Goal: Task Accomplishment & Management: Manage account settings

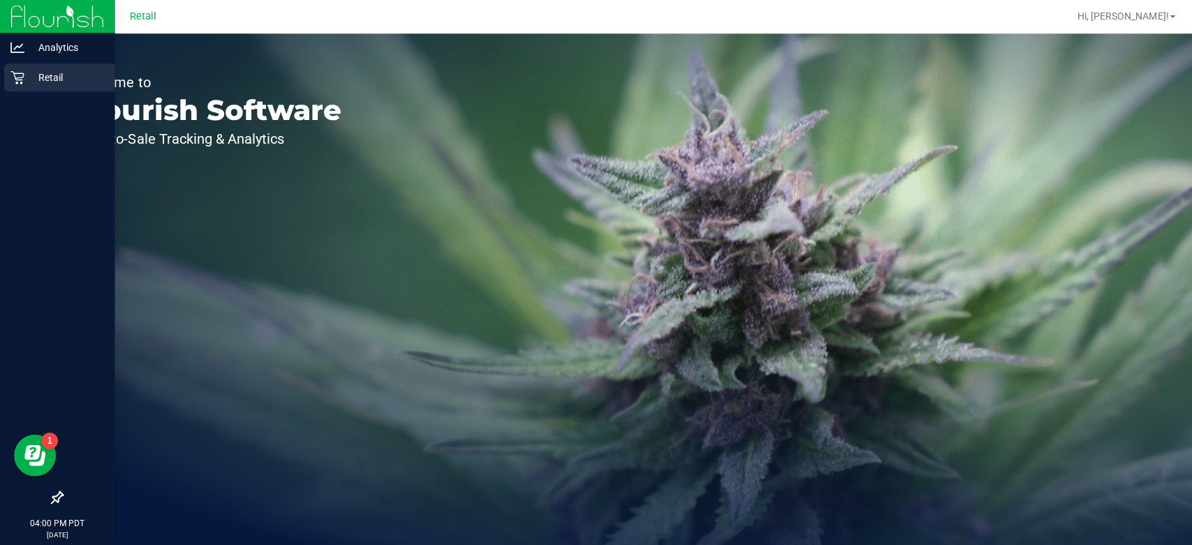
click at [23, 89] on div "Retail" at bounding box center [59, 78] width 110 height 28
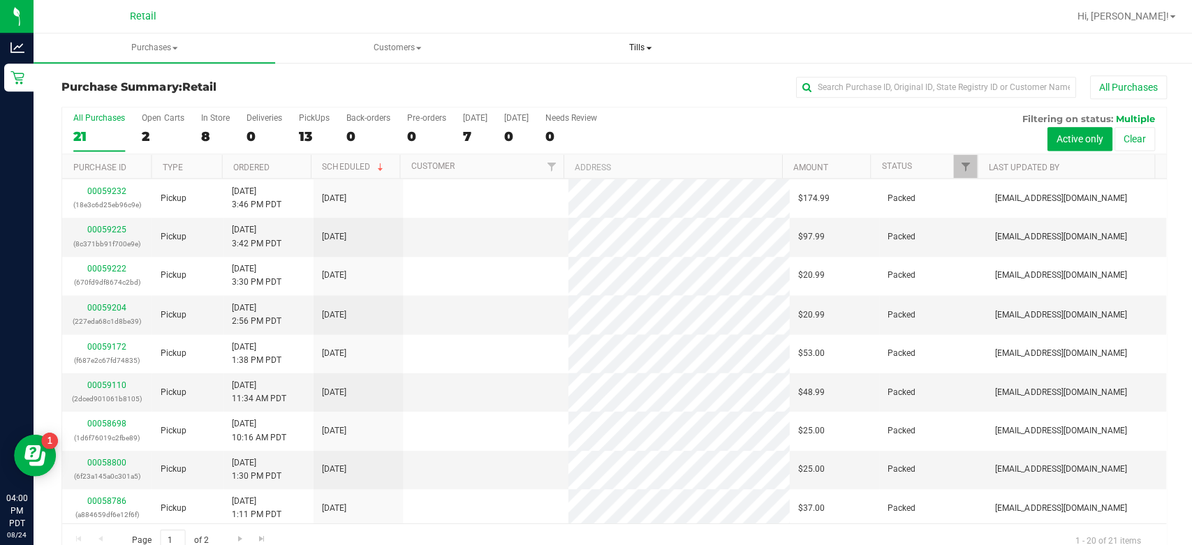
click at [635, 46] on span "Tills" at bounding box center [638, 48] width 239 height 28
click at [584, 85] on span "Manage tills" at bounding box center [584, 84] width 94 height 12
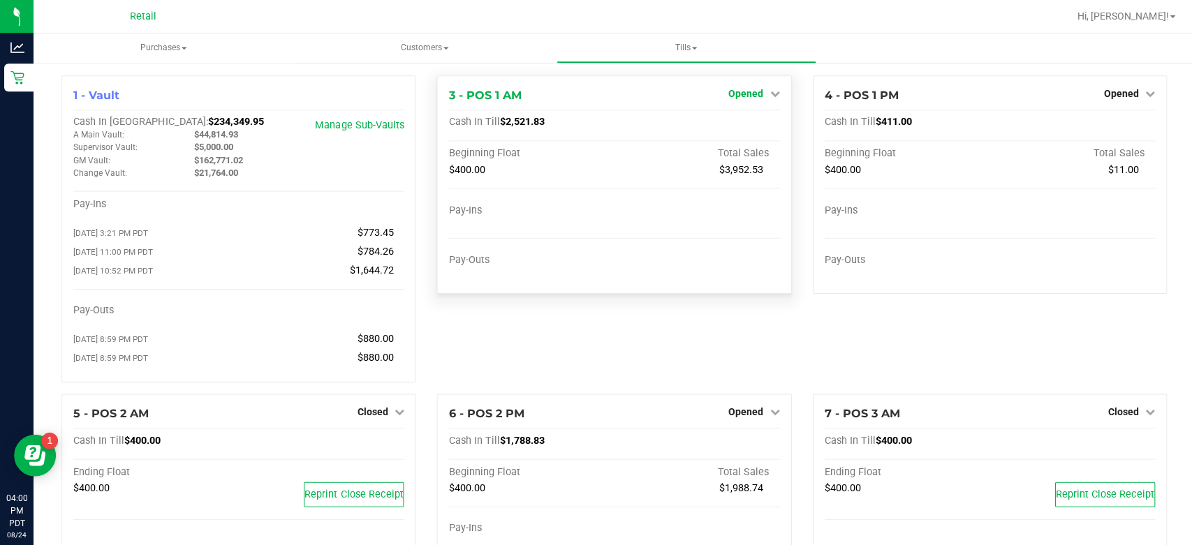
click at [732, 98] on span "Opened" at bounding box center [744, 93] width 35 height 11
click at [737, 124] on link "Close Till" at bounding box center [746, 122] width 38 height 11
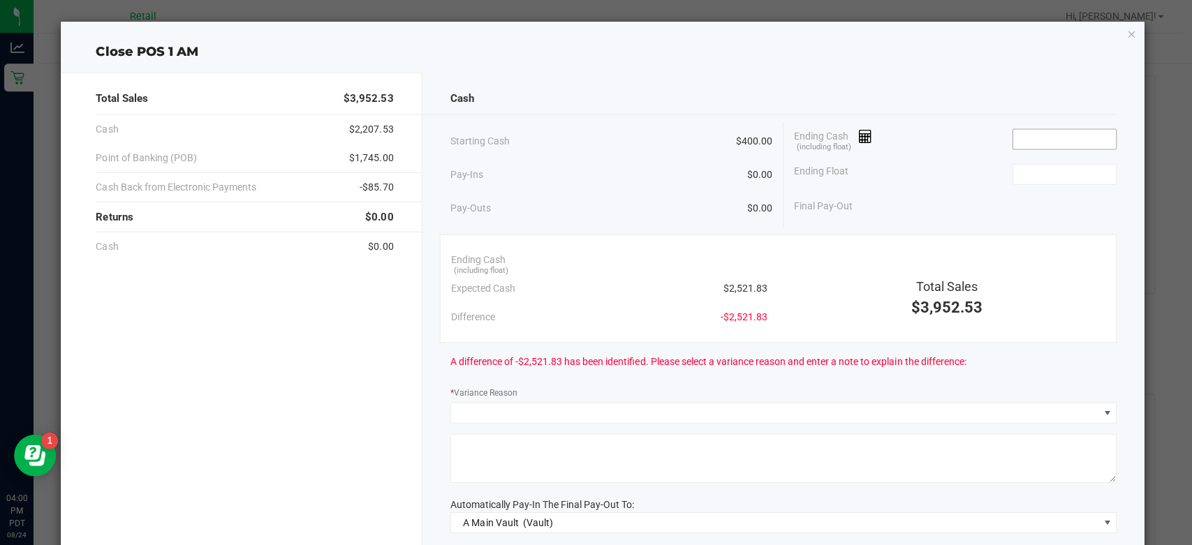
click at [1050, 140] on input at bounding box center [1061, 139] width 103 height 20
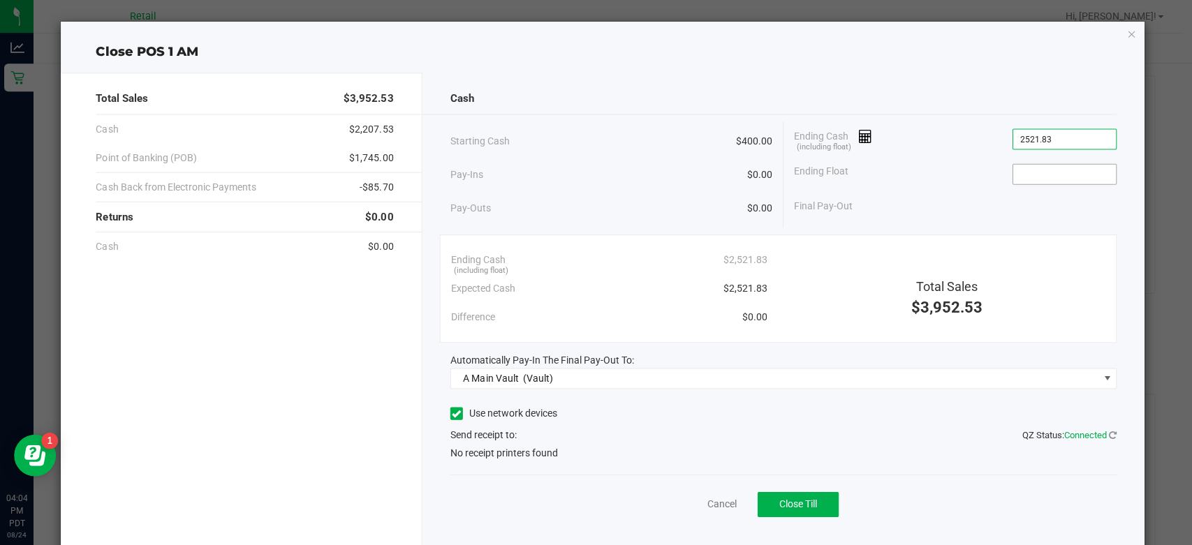
click at [1060, 180] on input at bounding box center [1061, 174] width 103 height 20
type input "$2,521.83"
click at [451, 413] on icon at bounding box center [455, 413] width 9 height 0
click at [0, 0] on input "Use network devices" at bounding box center [0, 0] width 0 height 0
type input "$400.00"
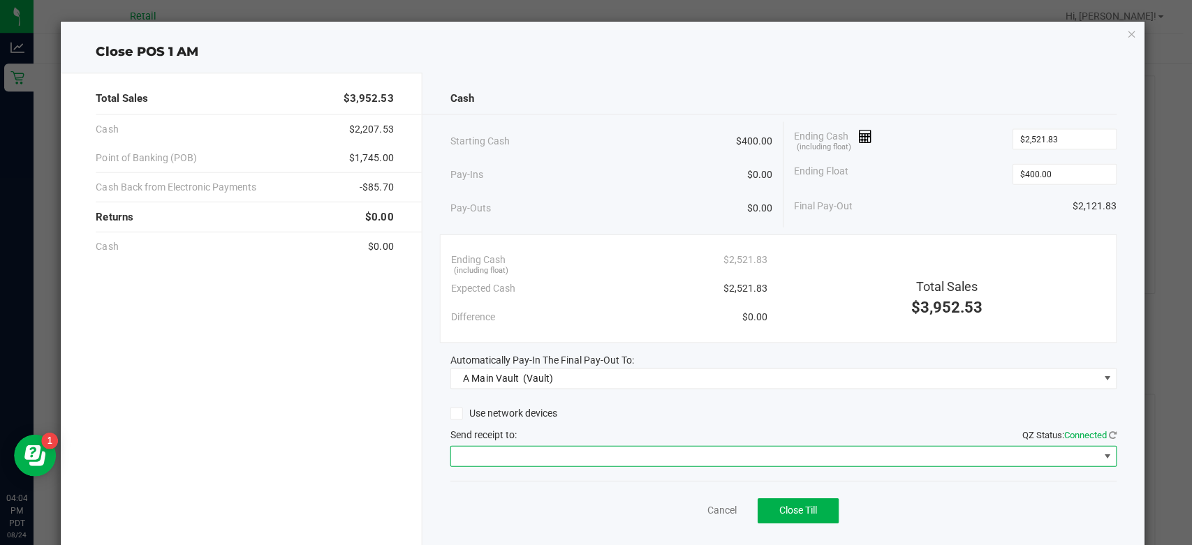
click at [1098, 454] on span at bounding box center [1103, 455] width 11 height 11
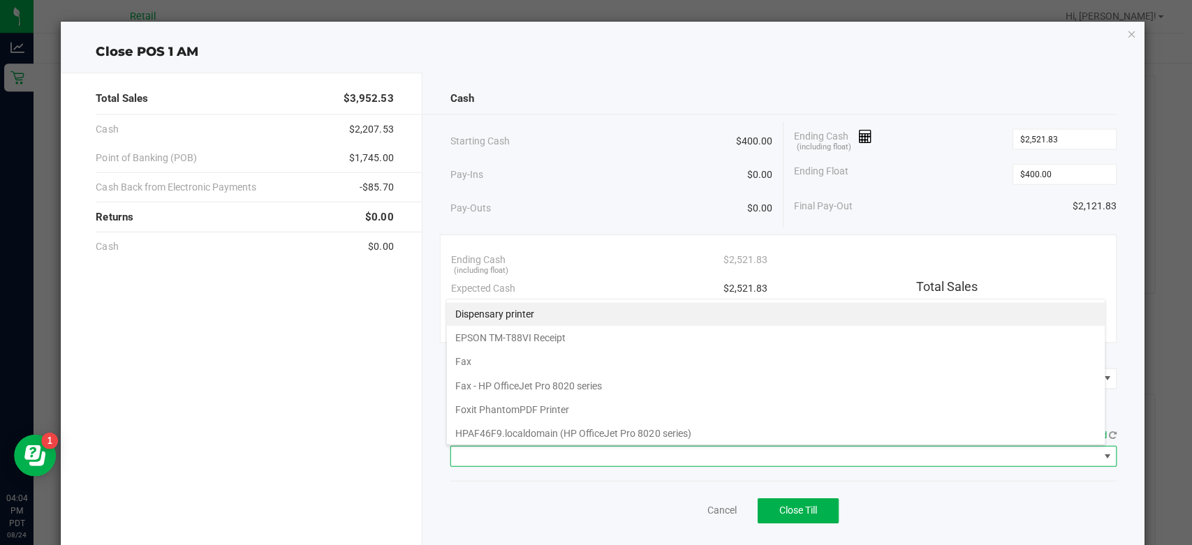
scroll to position [20, 658]
click at [543, 339] on Receipt "EPSON TM-T88VI Receipt" at bounding box center [773, 337] width 656 height 24
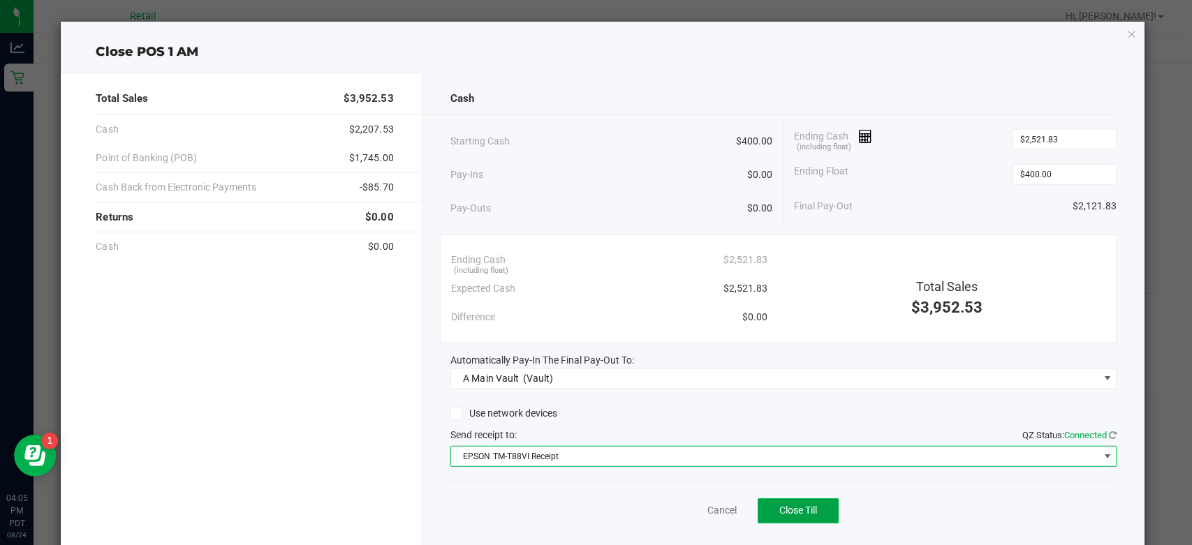
click at [791, 519] on button "Close Till" at bounding box center [795, 509] width 81 height 25
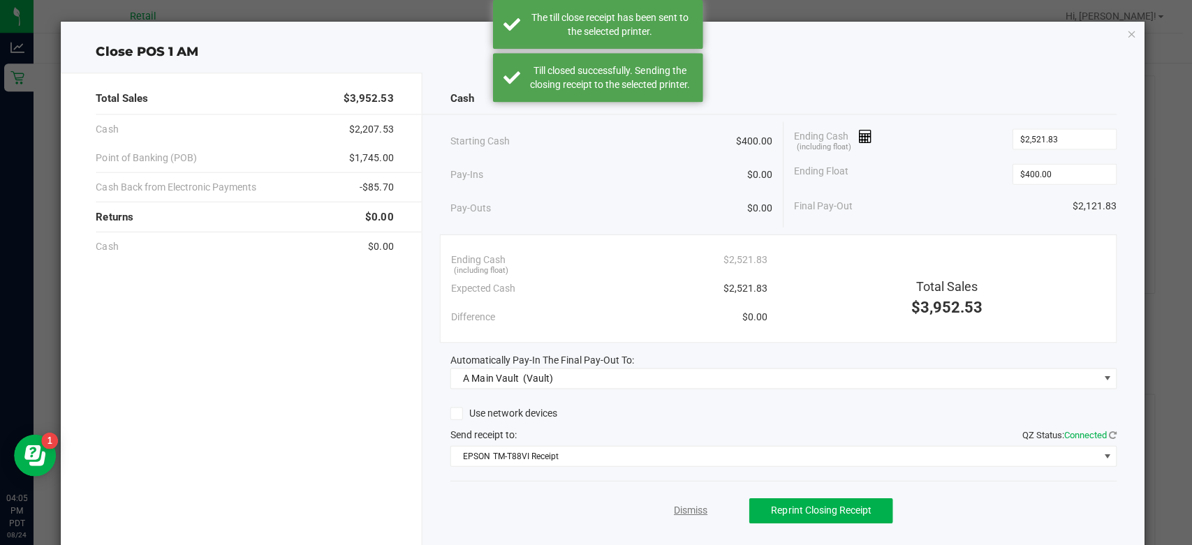
click at [672, 506] on link "Dismiss" at bounding box center [689, 509] width 34 height 15
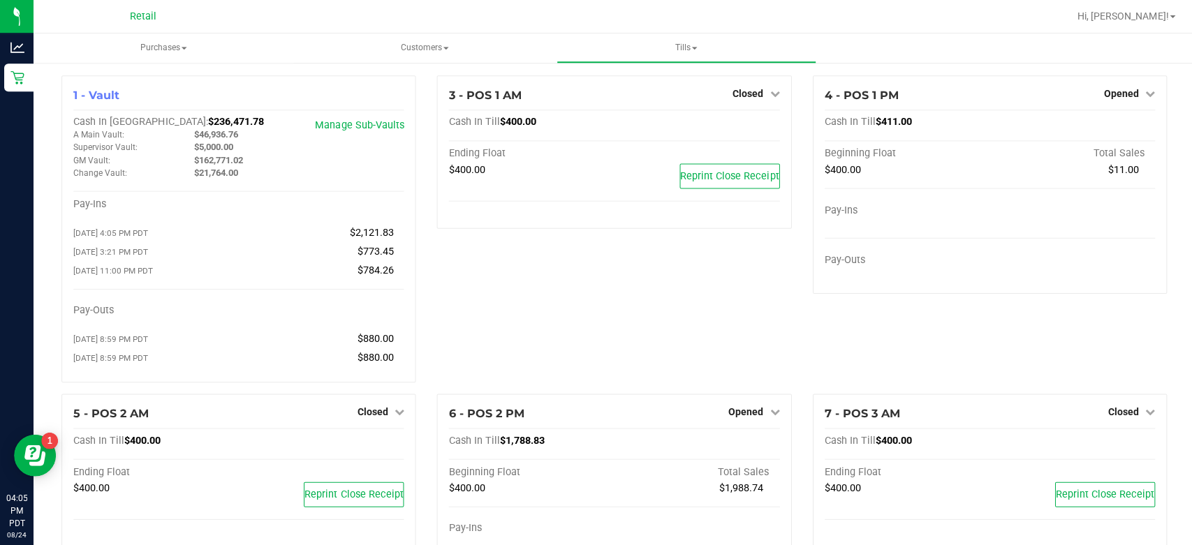
click at [1163, 38] on ul "Purchases Summary of purchases Fulfillment All purchases Customers All customer…" at bounding box center [630, 49] width 1192 height 30
click at [1153, 19] on span "Hi, [PERSON_NAME]!" at bounding box center [1120, 15] width 91 height 11
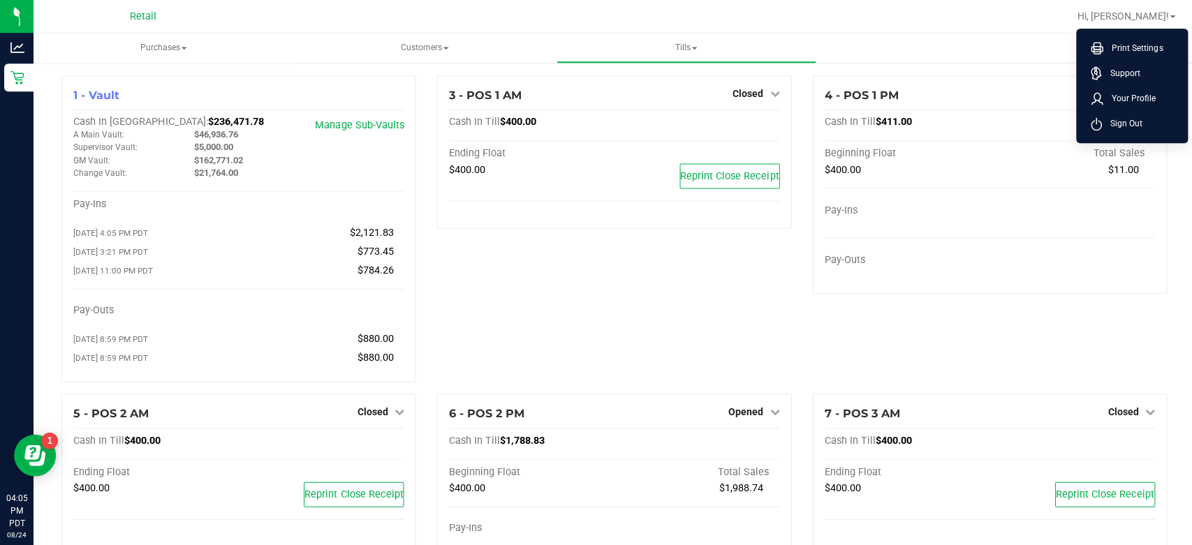
click at [1126, 138] on ul "Print Settings Support Your Profile Sign Out" at bounding box center [1129, 86] width 112 height 115
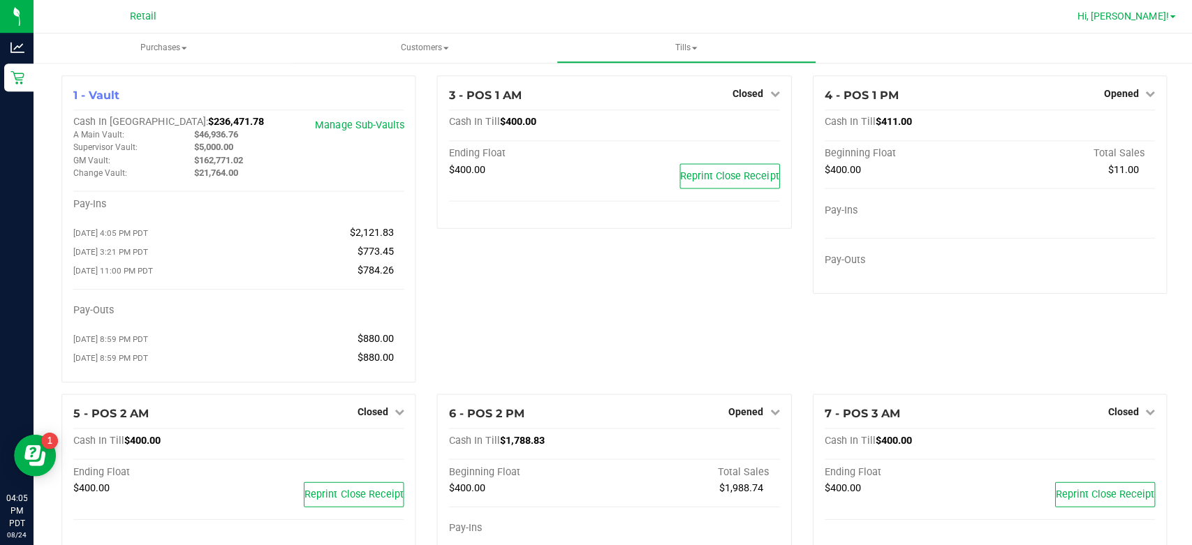
click at [1167, 17] on span at bounding box center [1170, 16] width 6 height 3
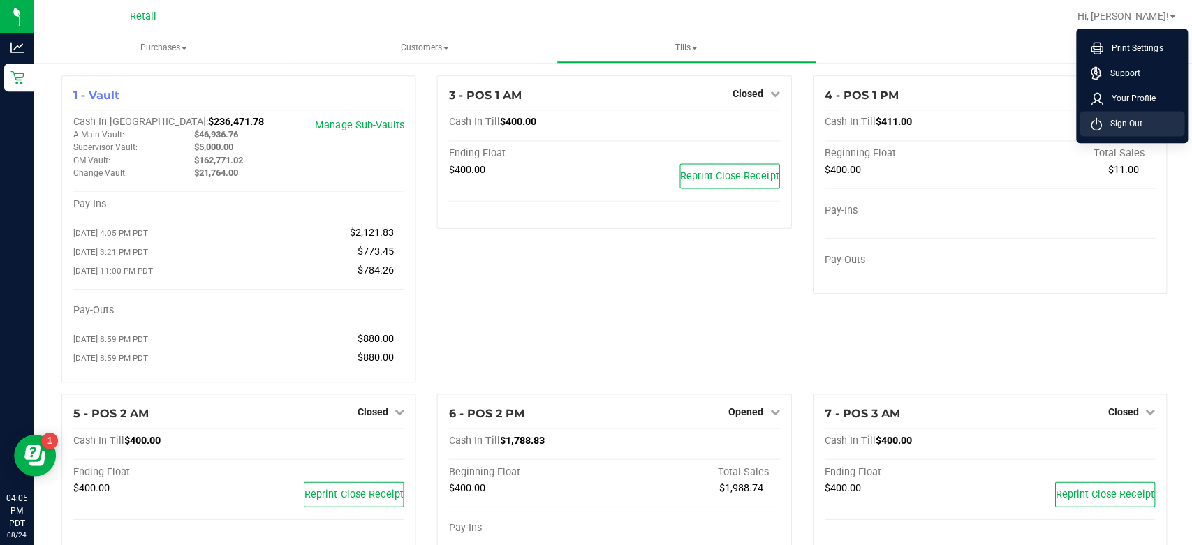
click at [1116, 126] on span "Sign Out" at bounding box center [1119, 124] width 40 height 14
